Goal: Task Accomplishment & Management: Manage account settings

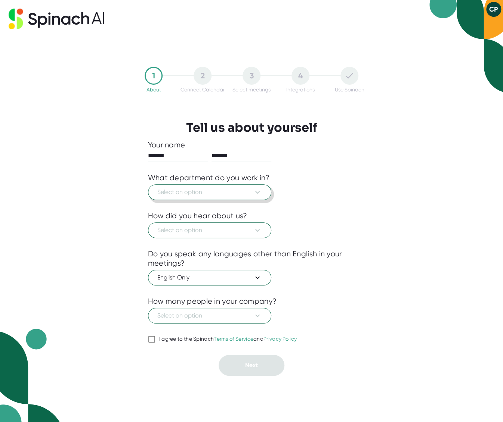
click at [202, 193] on span "Select an option" at bounding box center [209, 192] width 105 height 9
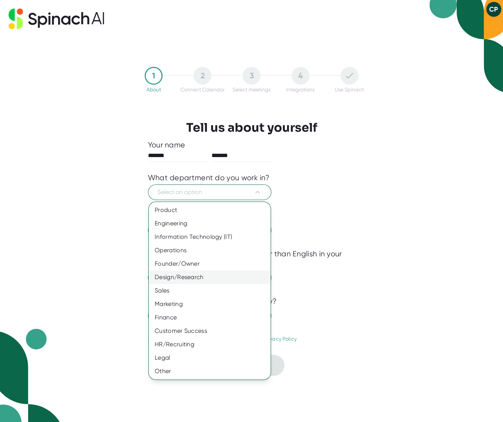
click at [181, 276] on div "Design/Research" at bounding box center [210, 277] width 122 height 13
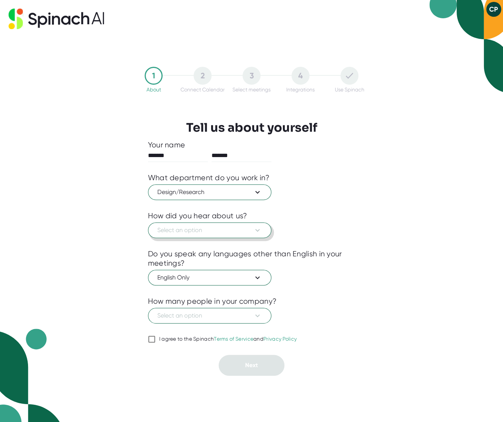
click at [196, 230] on span "Select an option" at bounding box center [209, 230] width 105 height 9
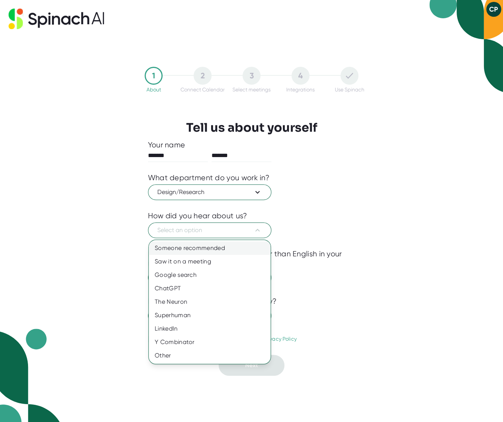
click at [198, 248] on div "Someone recommended" at bounding box center [210, 248] width 122 height 13
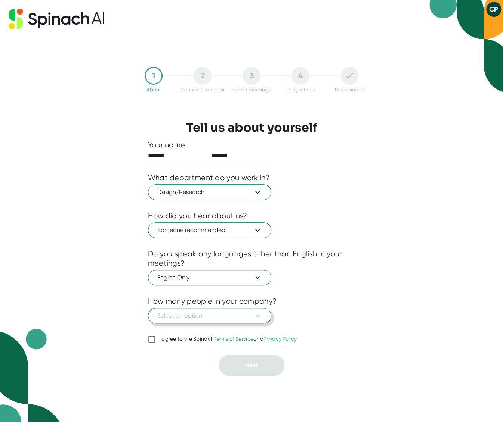
click at [198, 315] on span "Select an option" at bounding box center [209, 315] width 105 height 9
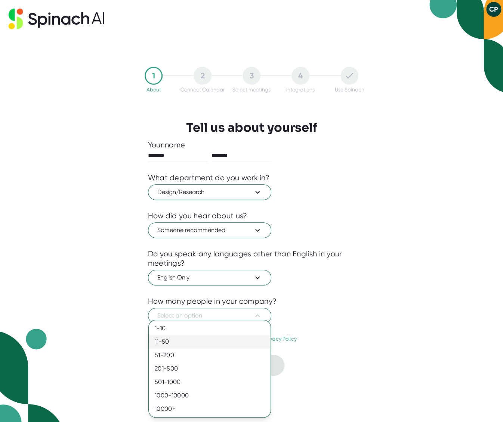
click at [174, 342] on div "11-50" at bounding box center [210, 341] width 122 height 13
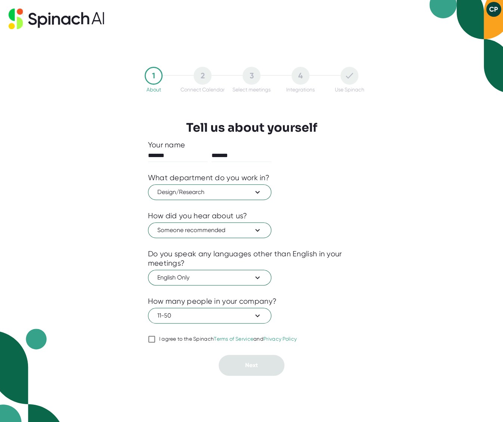
click at [149, 340] on input "I agree to the Spinach Terms of Service and Privacy Policy" at bounding box center [151, 339] width 7 height 9
checkbox input "true"
click at [249, 364] on span "Next" at bounding box center [251, 365] width 13 height 7
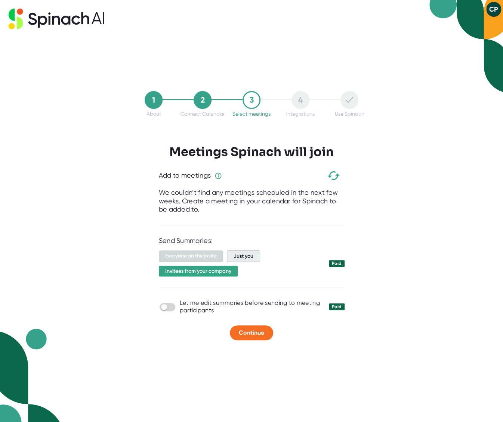
click at [237, 254] on span "Just you" at bounding box center [243, 257] width 33 height 12
click at [214, 270] on span "Invitees from your company" at bounding box center [198, 271] width 79 height 11
click at [243, 247] on div at bounding box center [252, 248] width 186 height 6
click at [248, 255] on span "Just you" at bounding box center [243, 257] width 33 height 12
click at [252, 331] on span "Continue" at bounding box center [251, 332] width 25 height 7
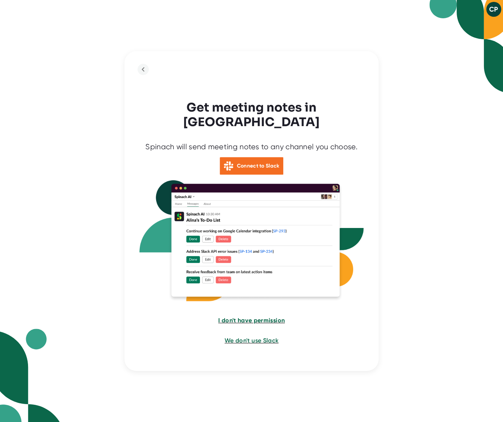
click at [248, 317] on span "I don't have permission" at bounding box center [251, 320] width 66 height 7
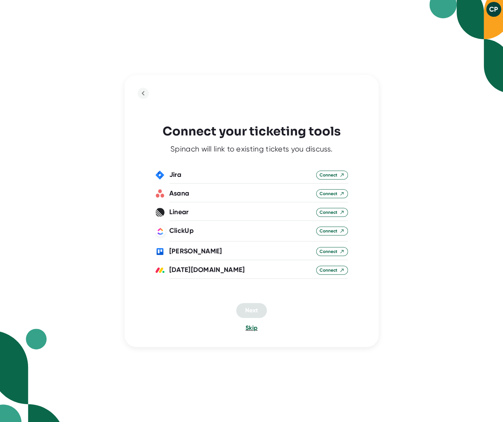
click at [251, 330] on span "Skip" at bounding box center [251, 328] width 12 height 7
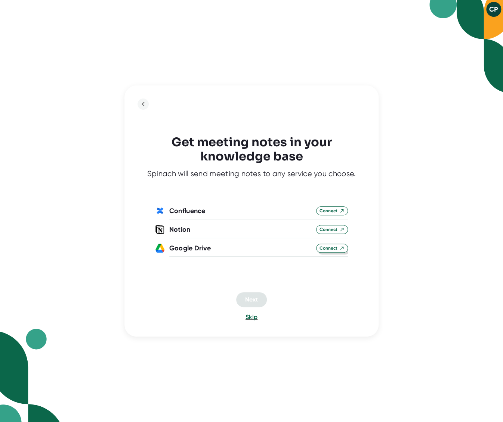
click at [333, 249] on span "Connect" at bounding box center [331, 248] width 25 height 7
click at [248, 299] on span "Next" at bounding box center [251, 299] width 13 height 7
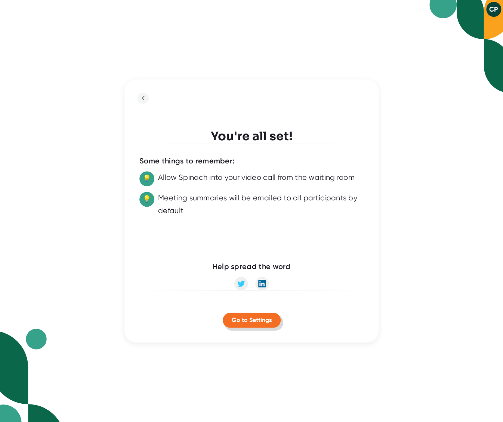
click at [252, 320] on span "Go to Settings" at bounding box center [252, 320] width 40 height 7
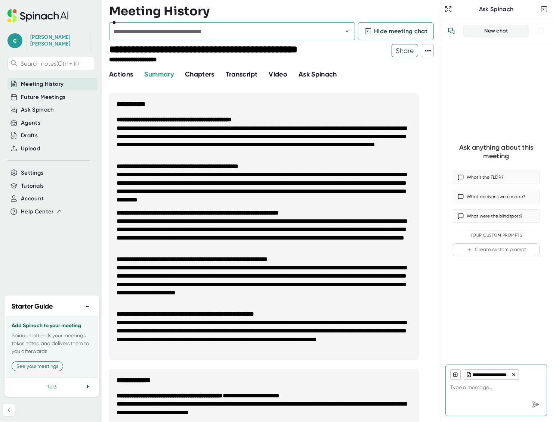
click at [197, 77] on span "Chapters" at bounding box center [200, 74] width 30 height 8
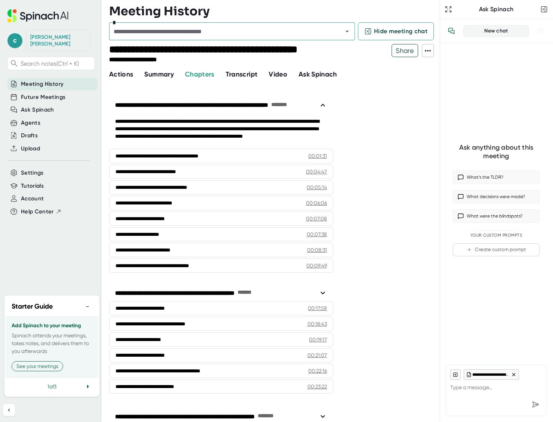
click at [246, 74] on span "Transcript" at bounding box center [242, 74] width 32 height 8
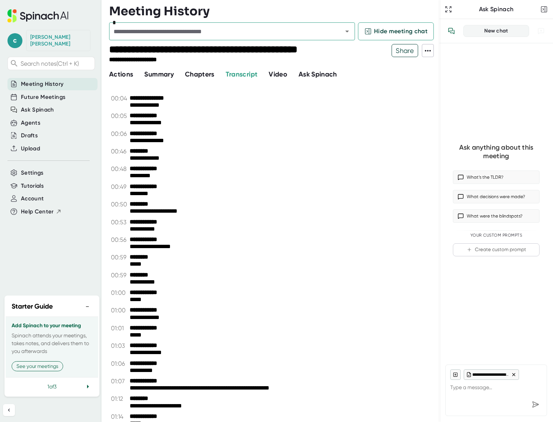
click at [115, 77] on span "Actions" at bounding box center [121, 74] width 24 height 8
type textarea "x"
